Goal: Navigation & Orientation: Find specific page/section

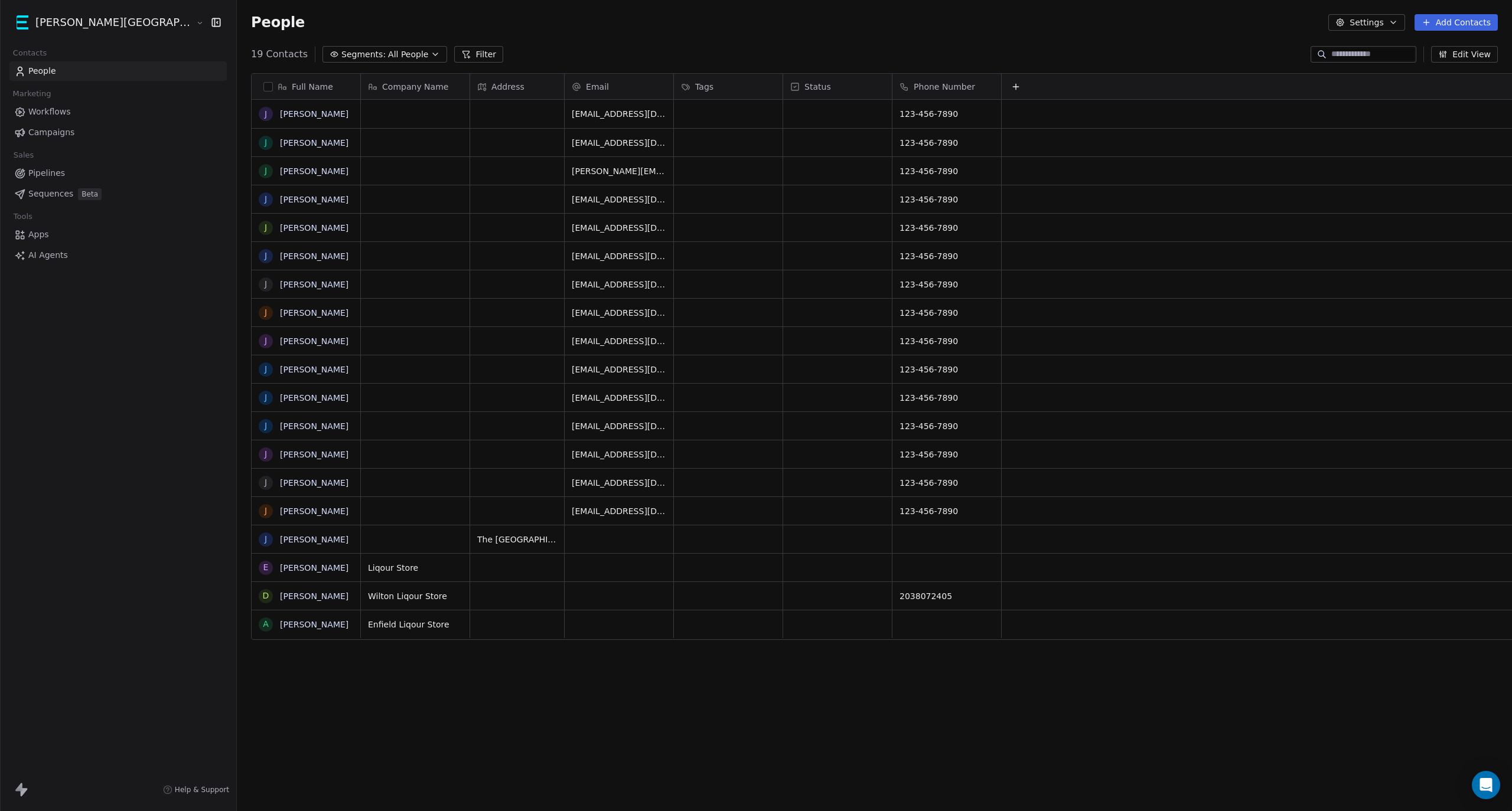
scroll to position [702, 1340]
click at [48, 174] on span "Pipelines" at bounding box center [47, 173] width 37 height 12
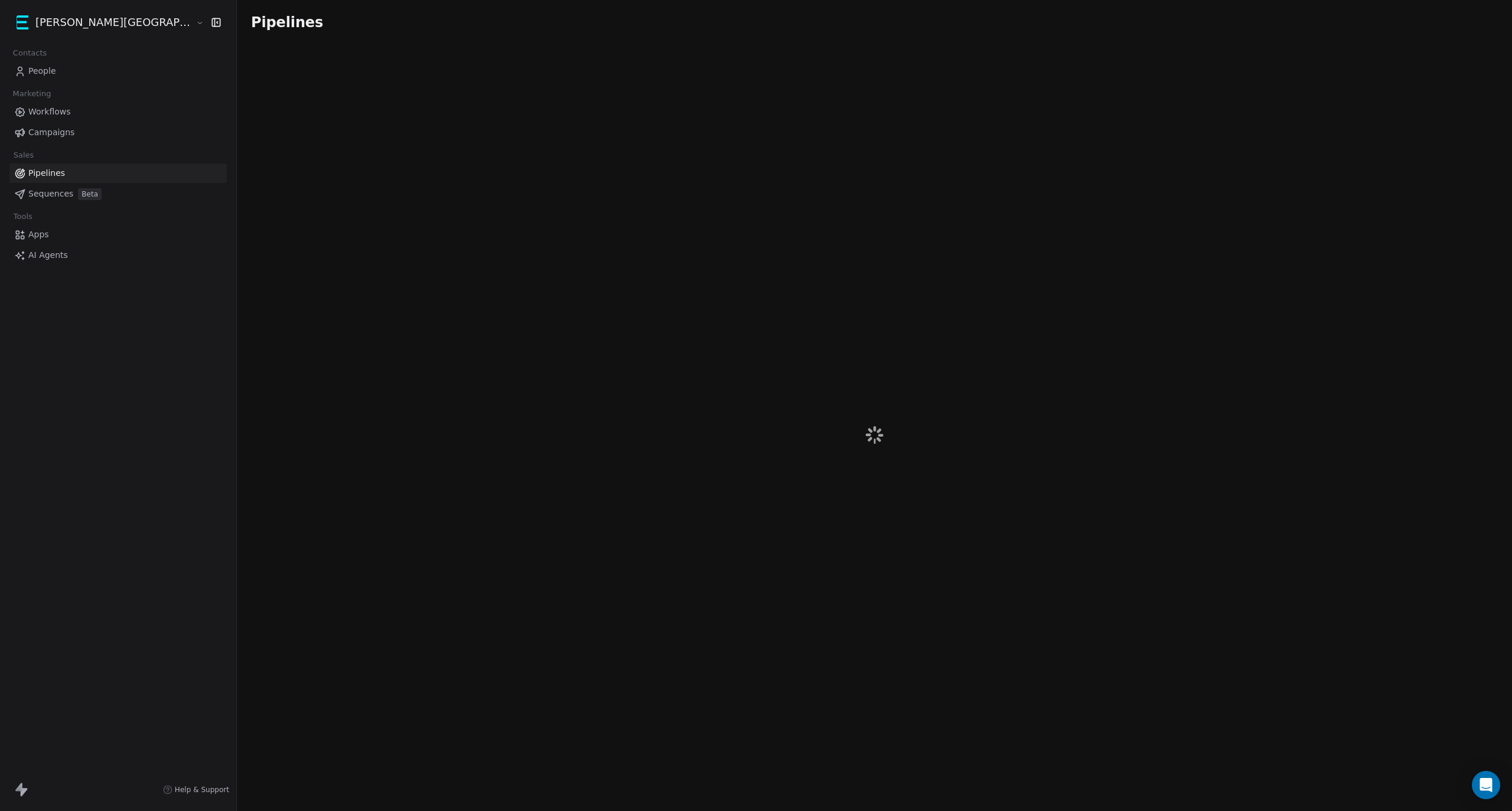
click at [56, 114] on span "Workflows" at bounding box center [50, 112] width 43 height 12
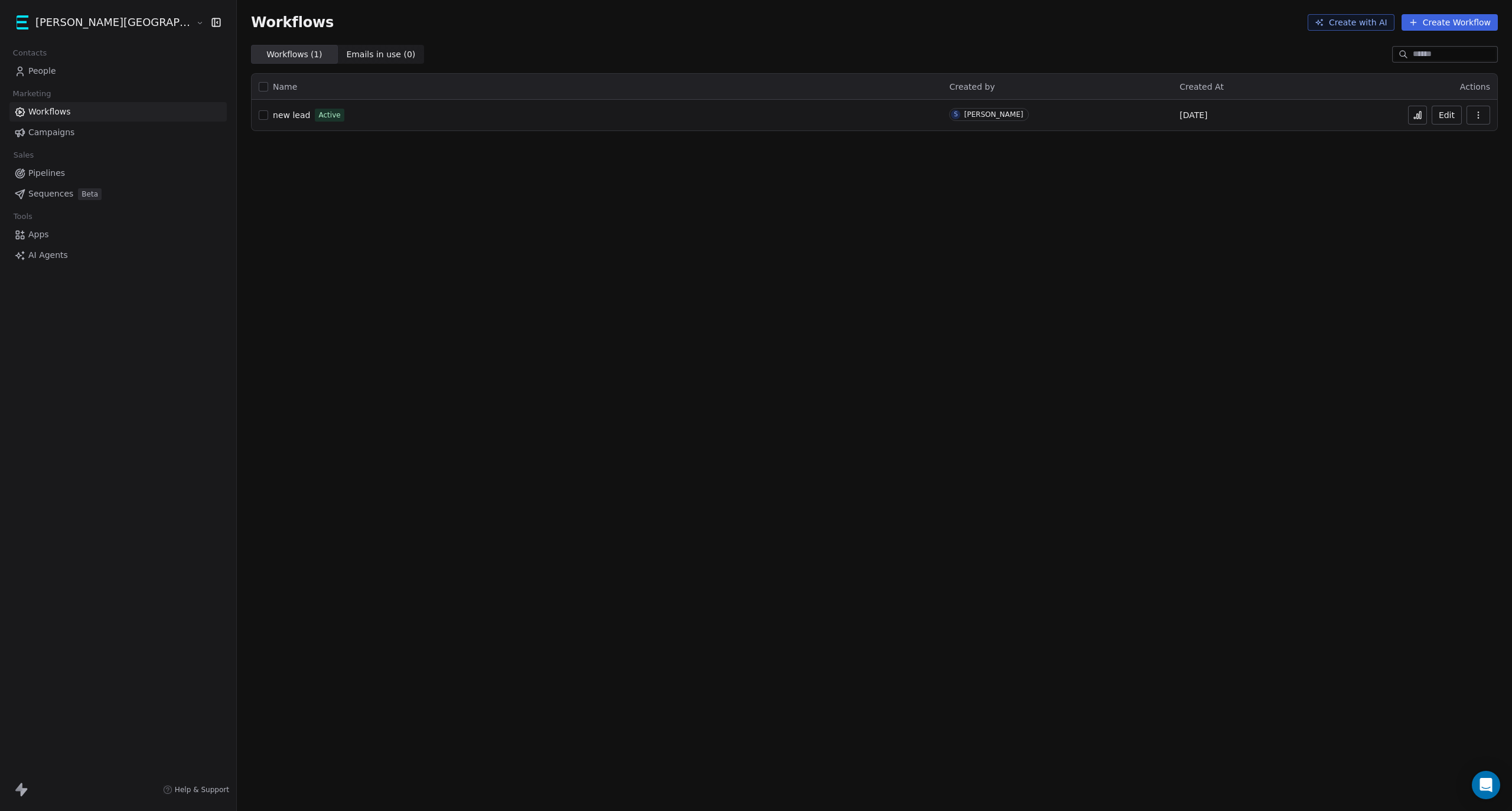
click at [45, 71] on span "People" at bounding box center [42, 71] width 28 height 12
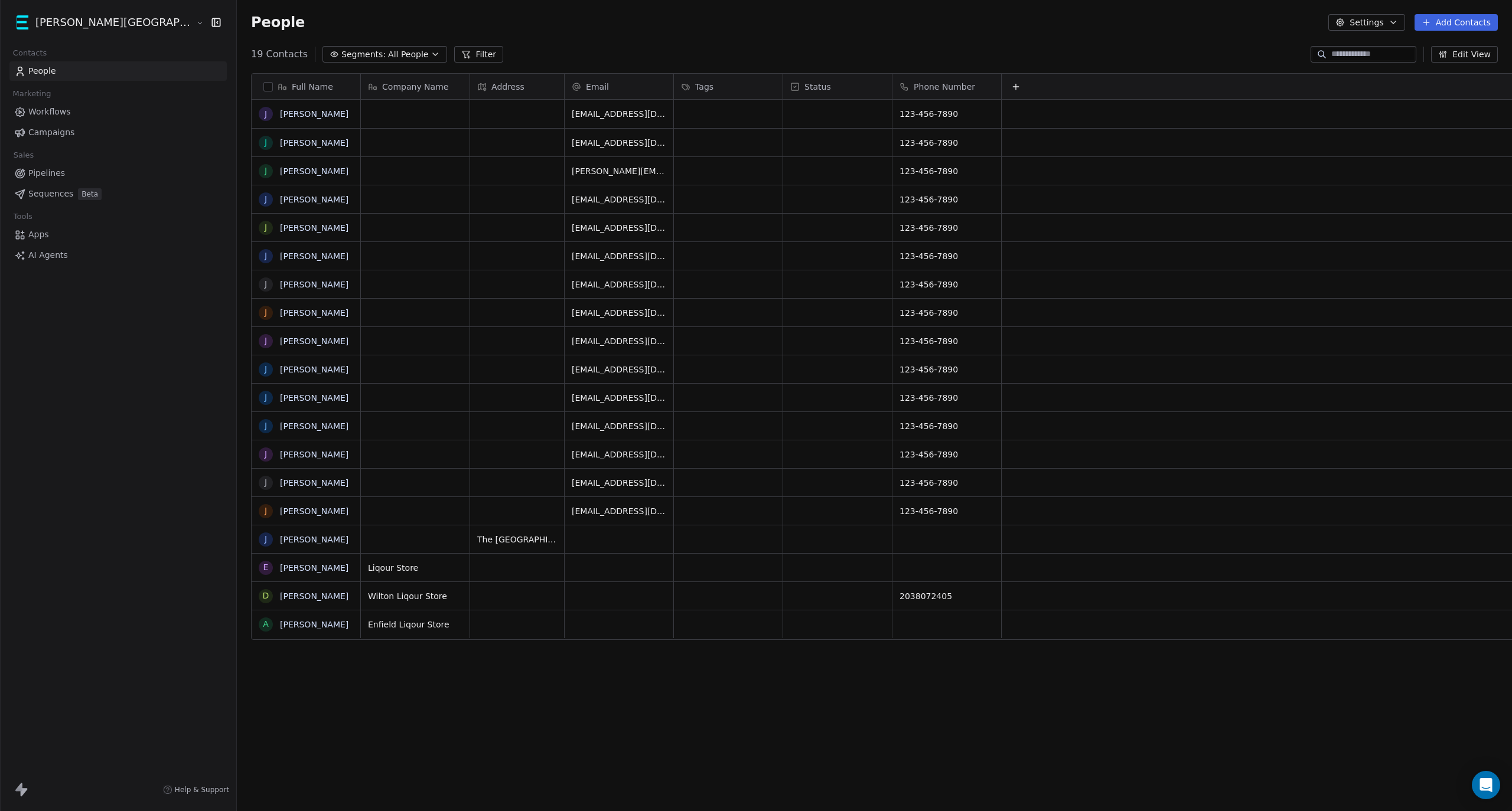
scroll to position [702, 1340]
click at [63, 176] on link "Pipelines" at bounding box center [118, 173] width 217 height 19
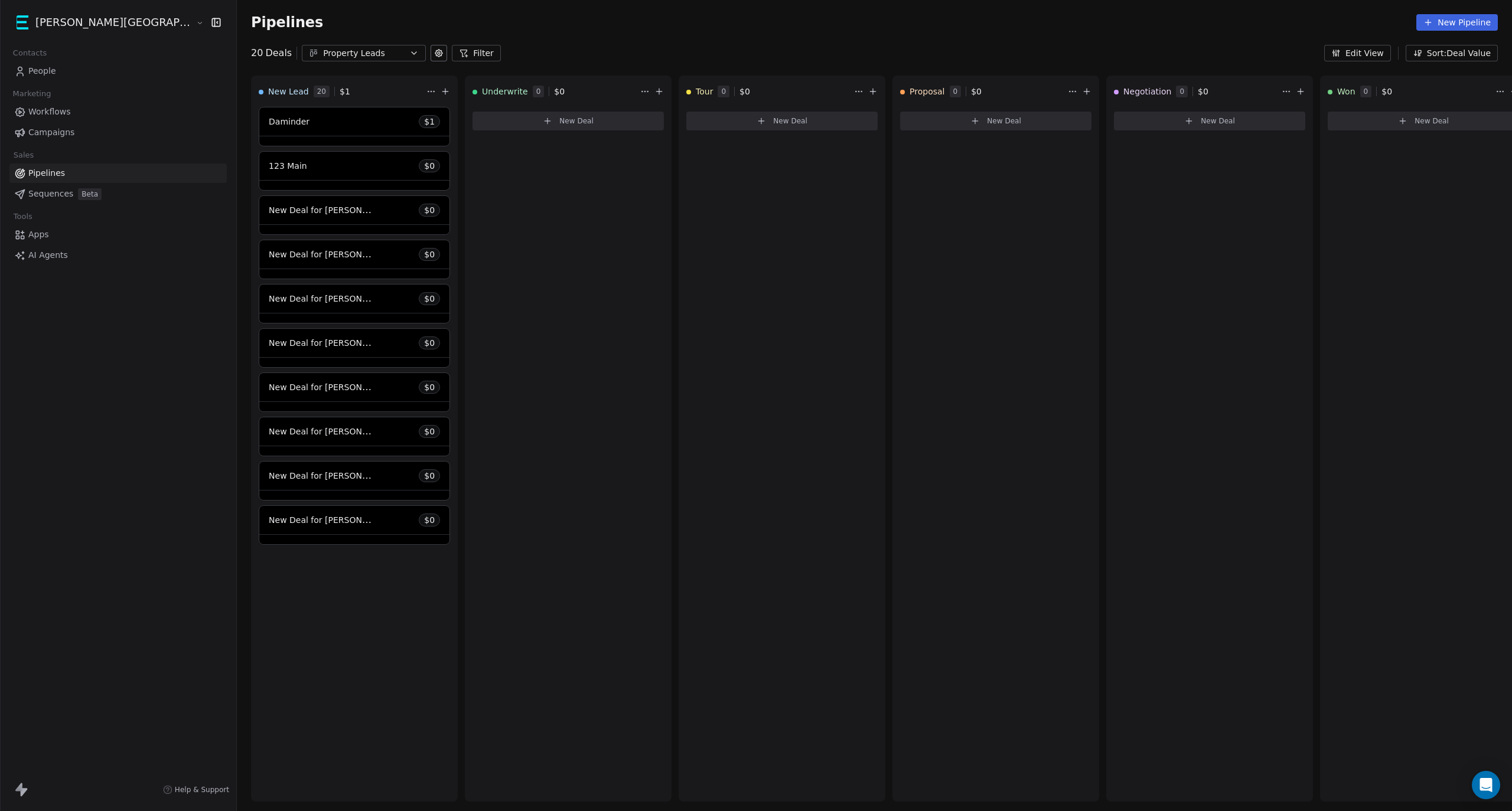
click at [52, 115] on span "Workflows" at bounding box center [50, 112] width 43 height 12
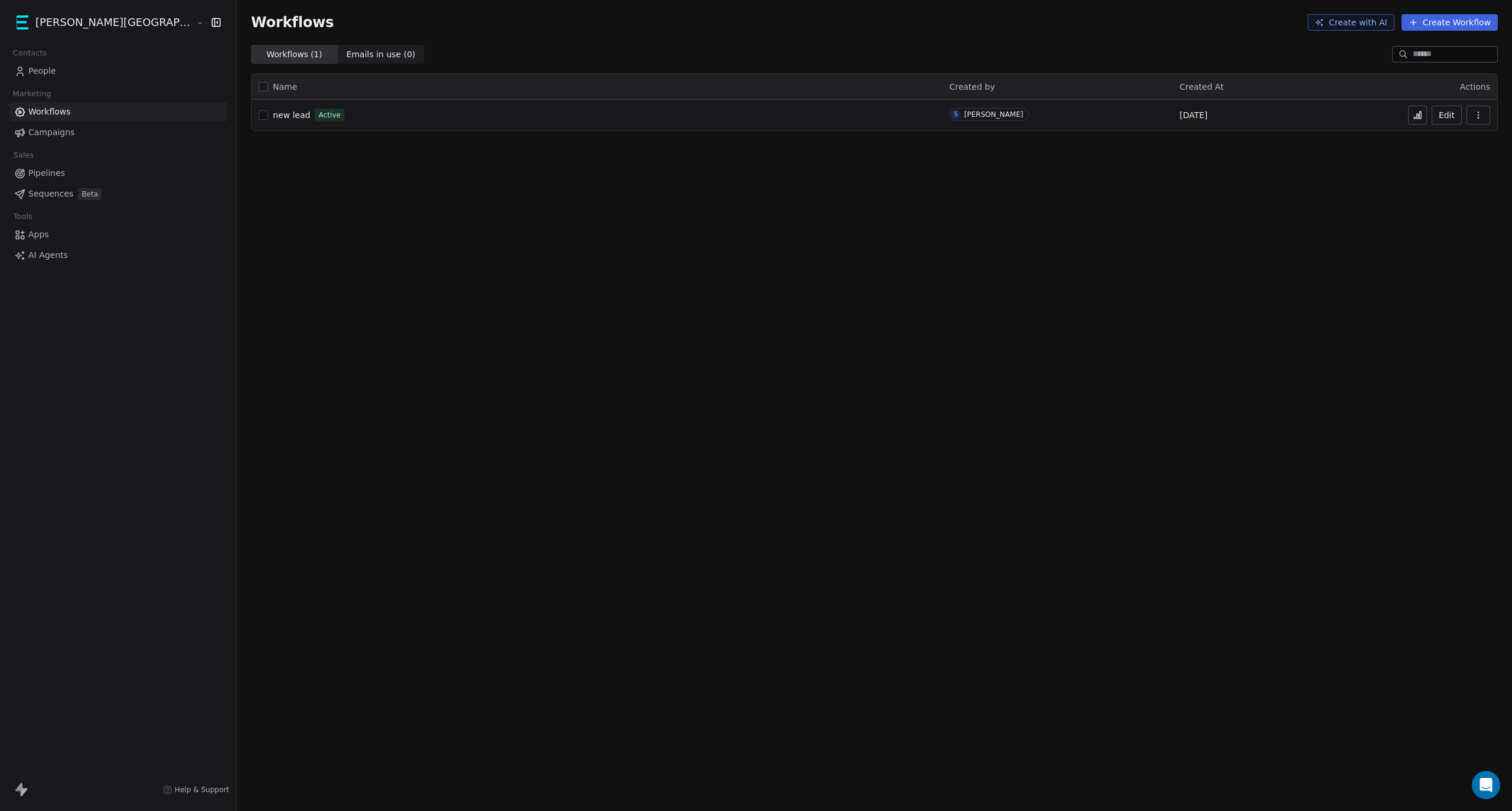
click at [48, 132] on span "Campaigns" at bounding box center [52, 133] width 46 height 12
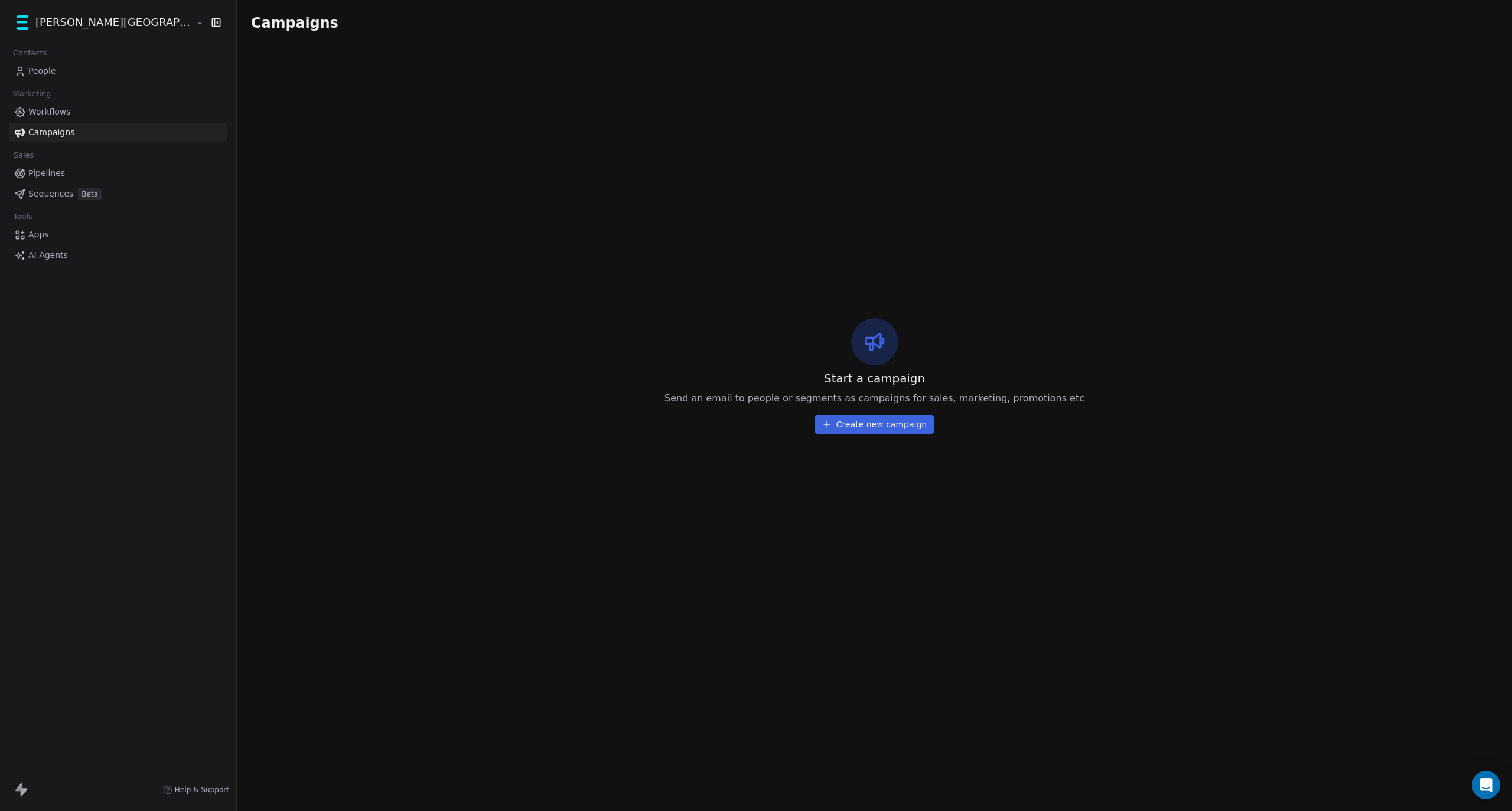
click at [67, 66] on link "People" at bounding box center [118, 71] width 217 height 19
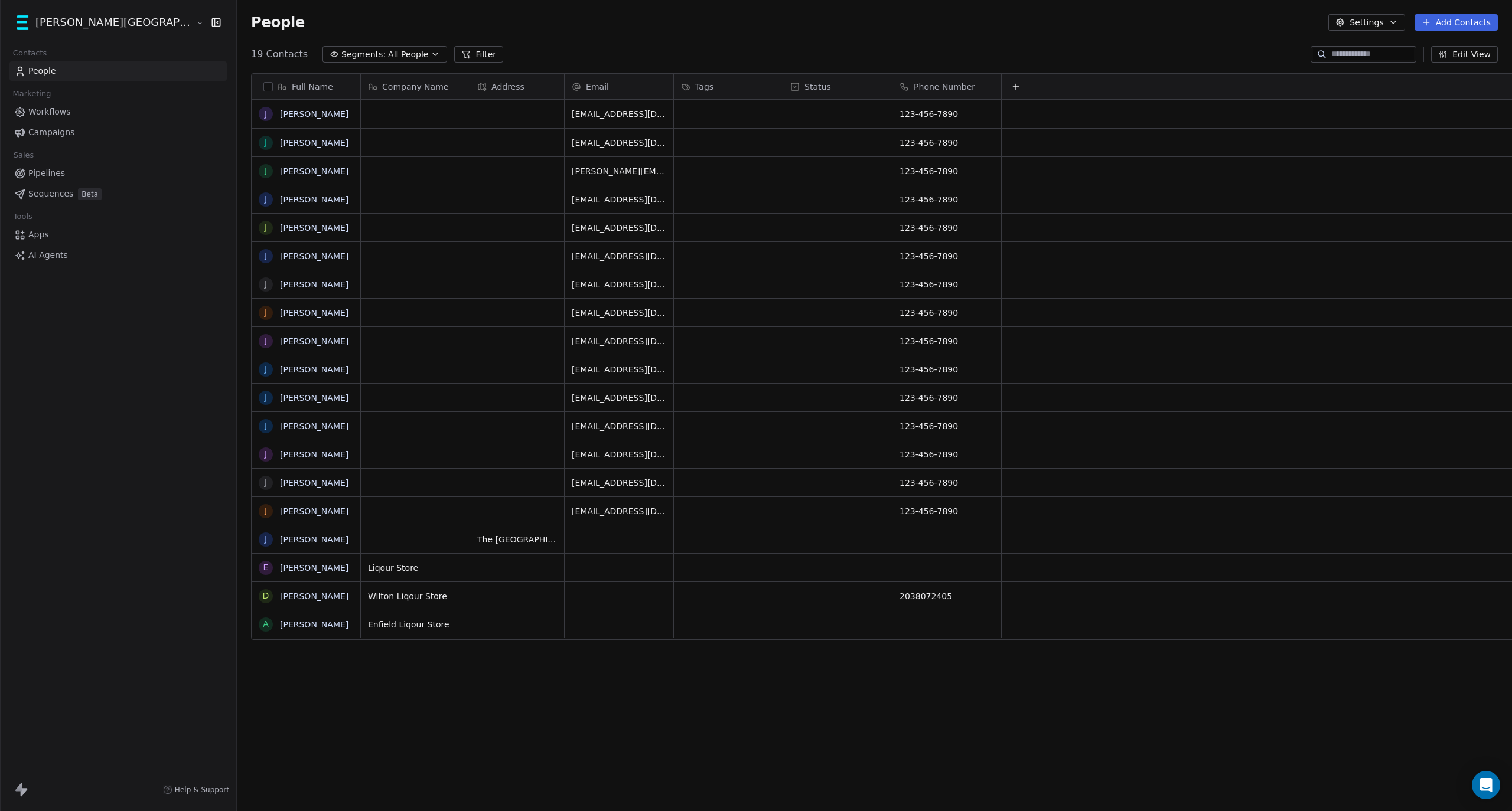
scroll to position [702, 1340]
click at [31, 173] on span "Pipelines" at bounding box center [47, 173] width 37 height 12
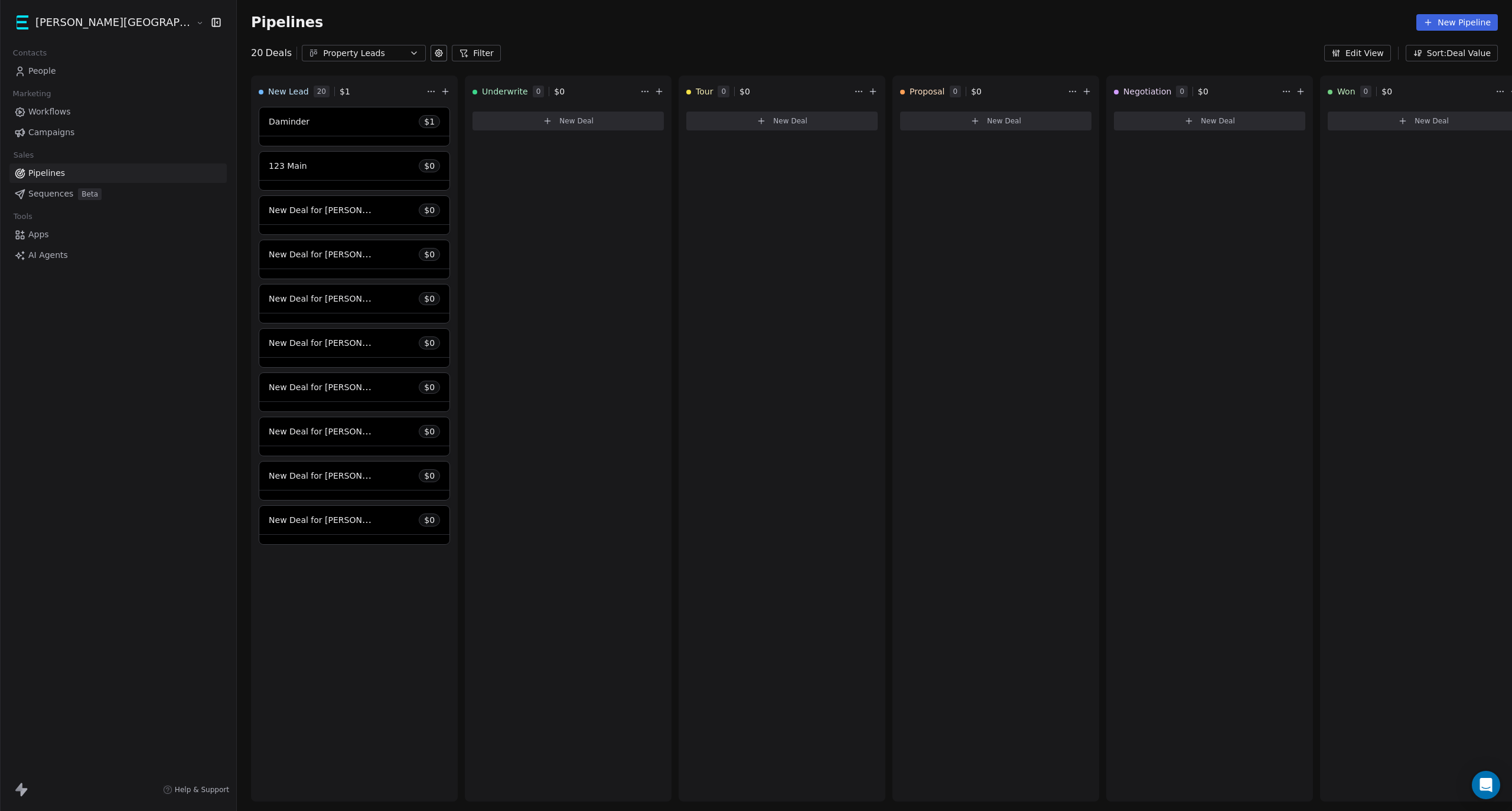
click at [43, 103] on link "Workflows" at bounding box center [118, 112] width 217 height 19
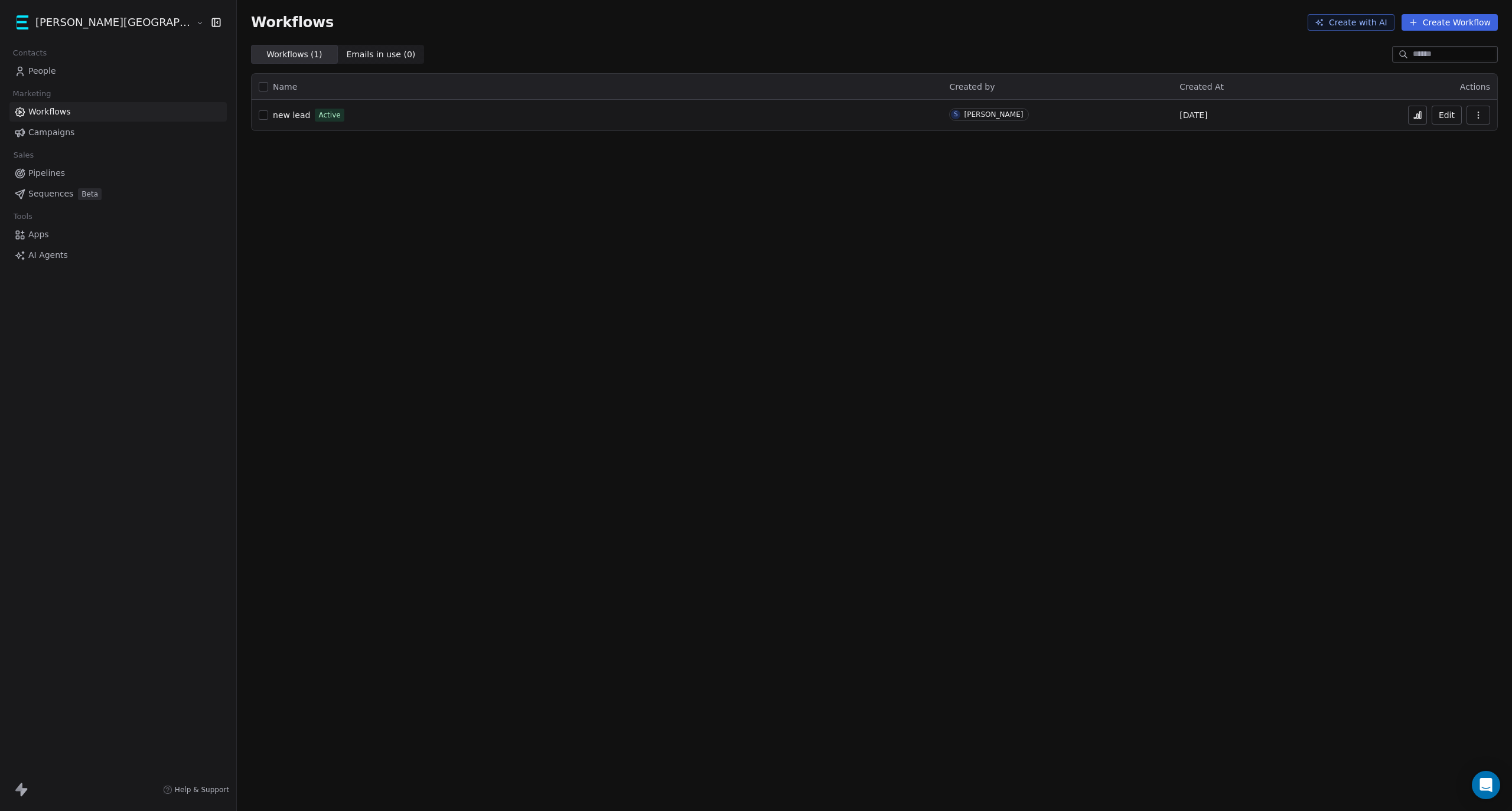
click at [50, 77] on span "People" at bounding box center [42, 71] width 28 height 12
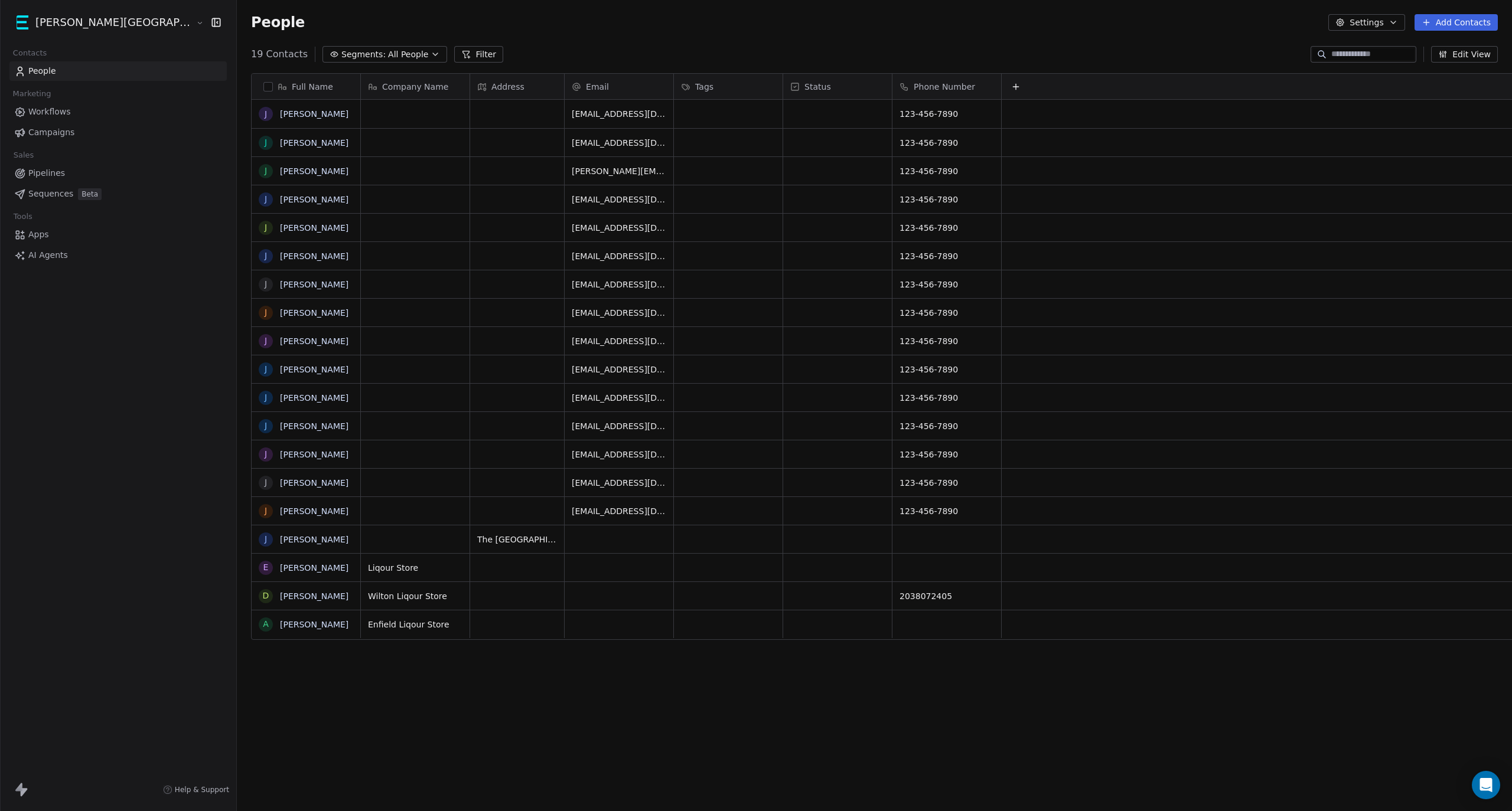
scroll to position [702, 1340]
click at [43, 177] on span "Pipelines" at bounding box center [47, 173] width 37 height 12
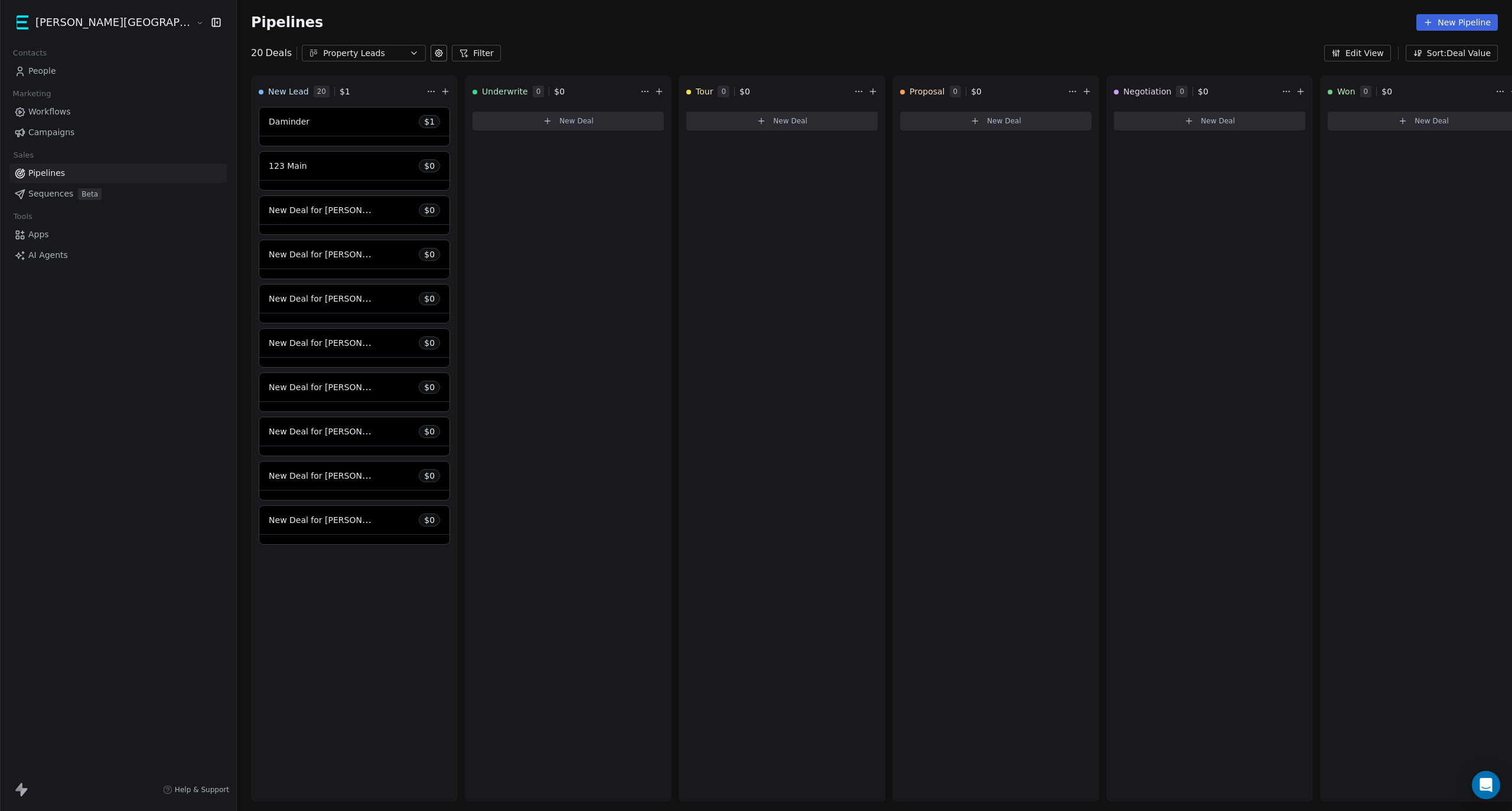
click at [452, 56] on button "Filter" at bounding box center [476, 53] width 49 height 17
click at [142, 12] on icon at bounding box center [145, 14] width 9 height 9
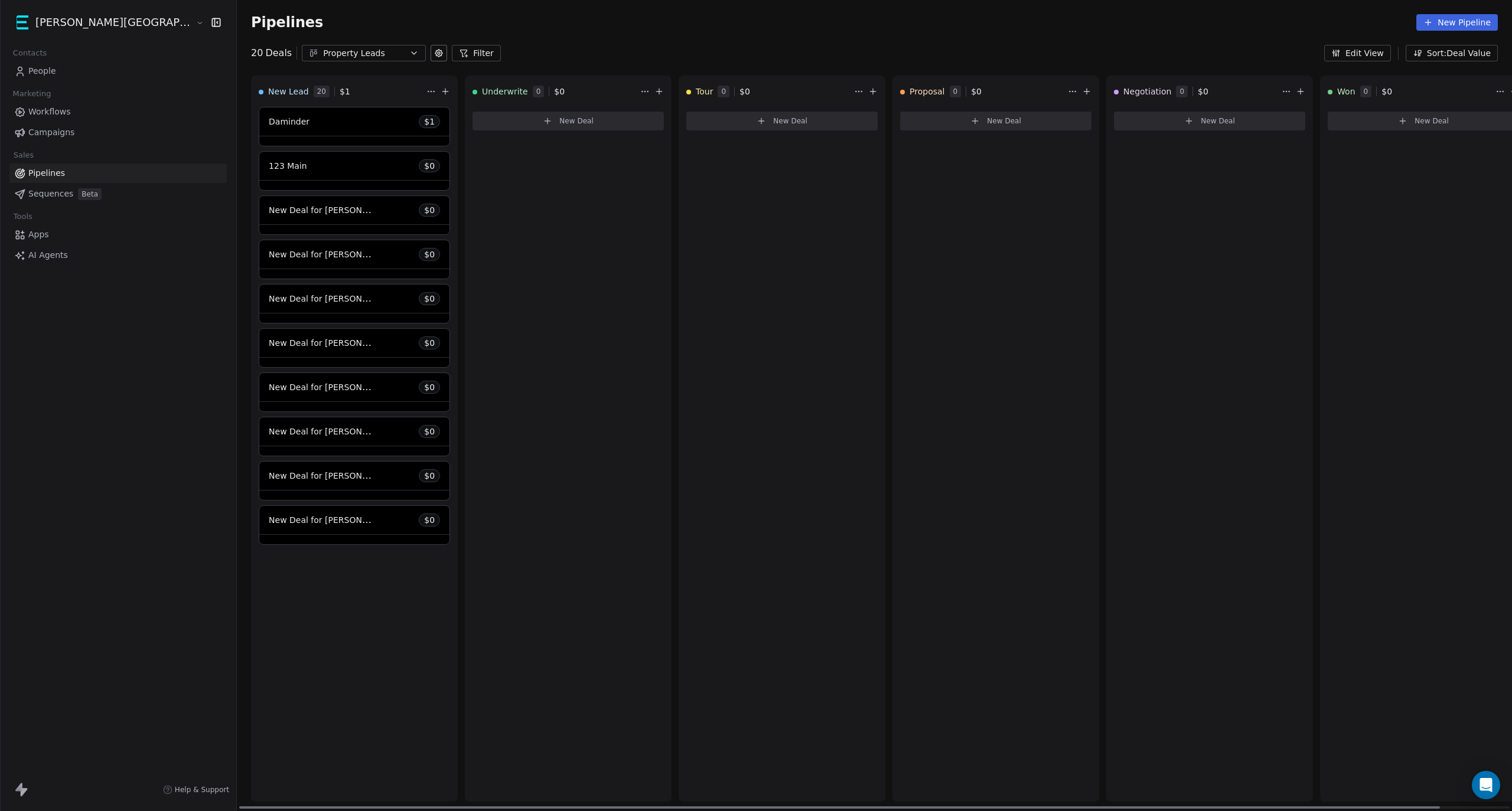
click at [269, 215] on span "New Deal for [PERSON_NAME]" at bounding box center [331, 210] width 125 height 11
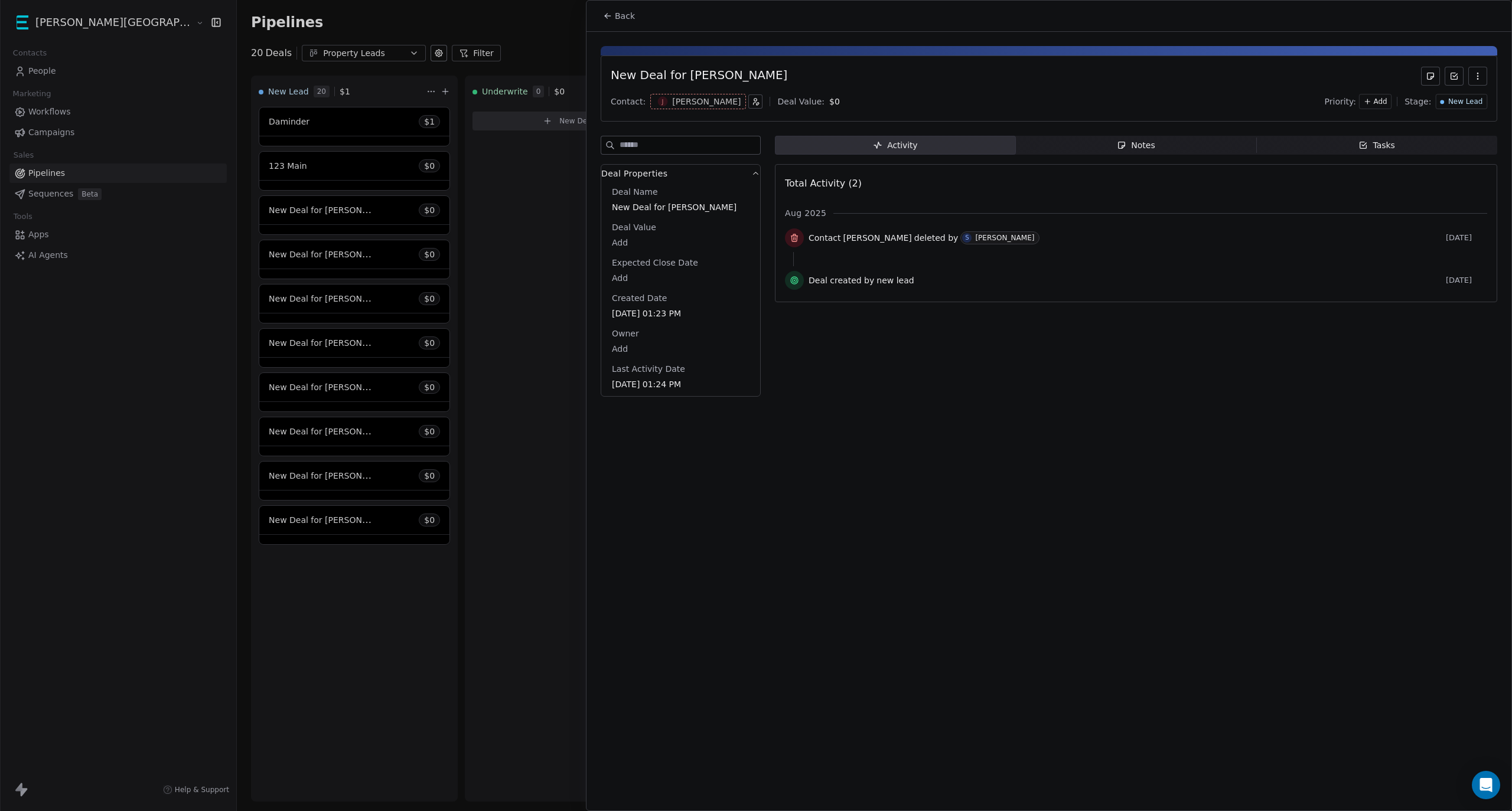
click at [520, 12] on div at bounding box center [756, 405] width 1512 height 811
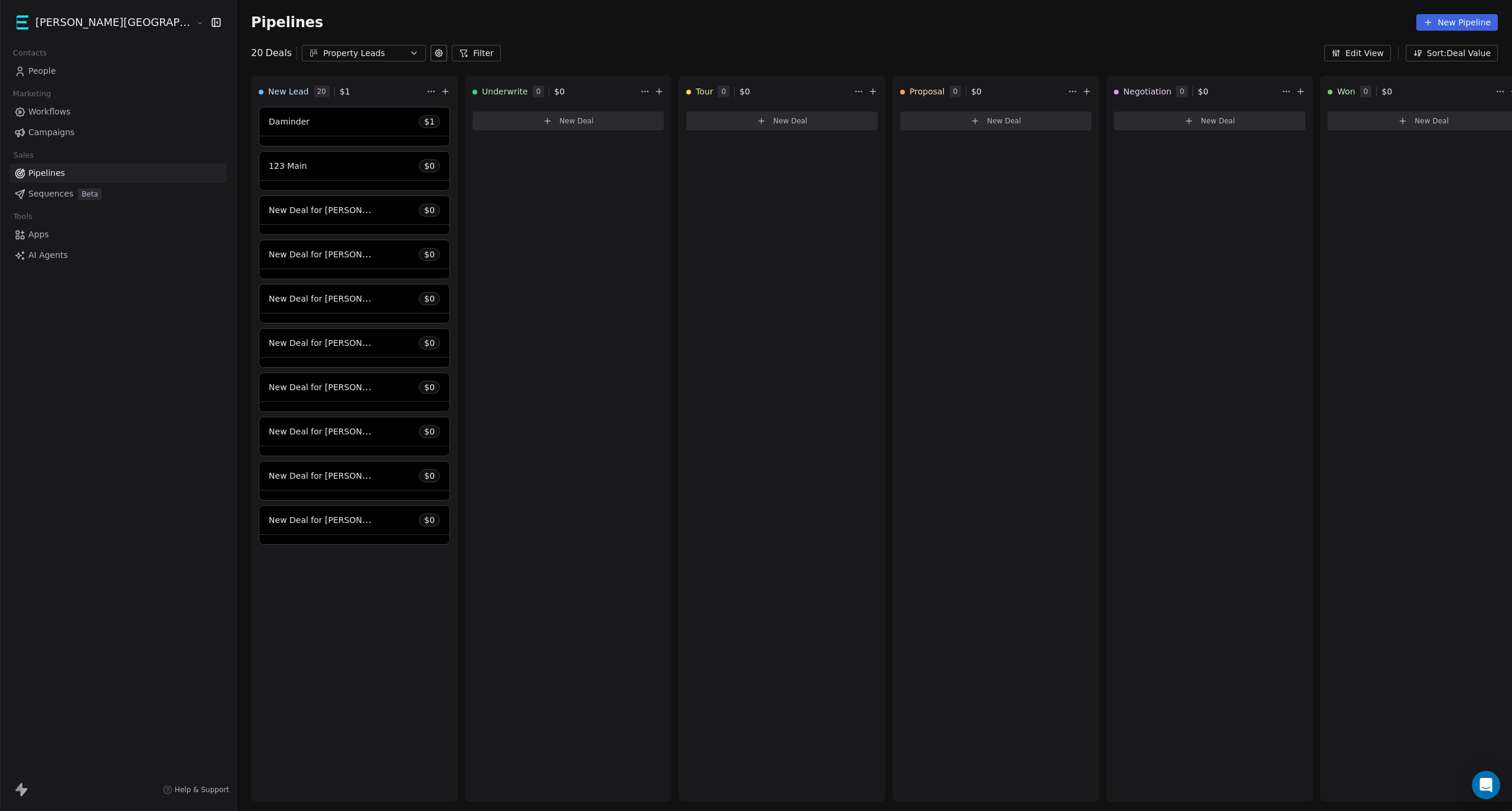
click at [66, 105] on span "Workflows" at bounding box center [50, 112] width 43 height 12
